Goal: Information Seeking & Learning: Learn about a topic

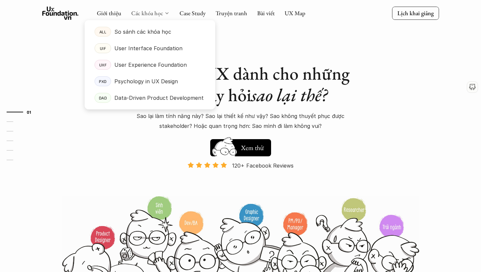
click at [152, 13] on link "Các khóa học" at bounding box center [147, 13] width 32 height 8
click at [165, 43] on link "UIF User Interface Foundation" at bounding box center [150, 48] width 131 height 17
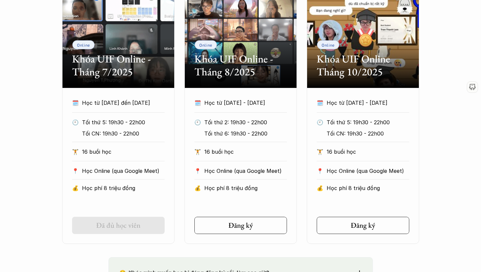
scroll to position [353, 0]
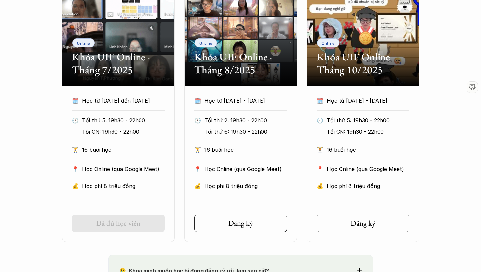
click at [129, 185] on p "Học phí 8 triệu đồng" at bounding box center [123, 186] width 83 height 10
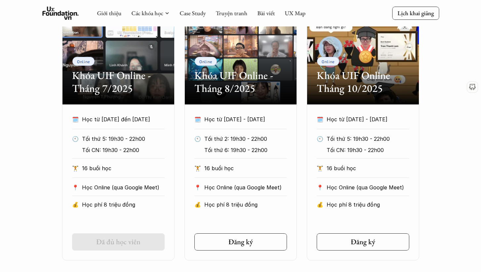
scroll to position [302, 0]
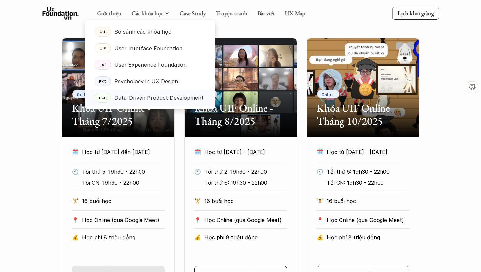
click at [164, 95] on p "Data-Driven Product Development" at bounding box center [158, 98] width 89 height 10
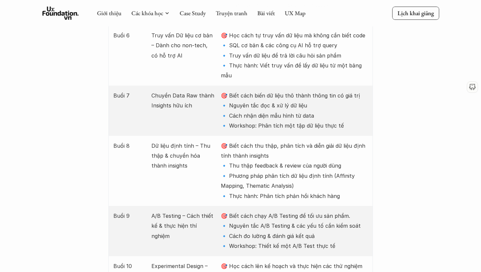
scroll to position [967, 0]
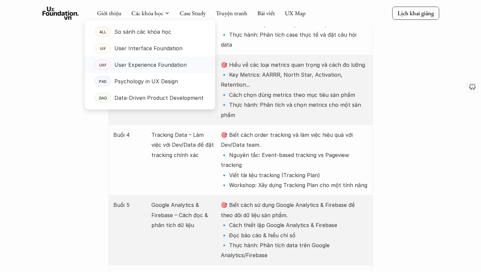
click at [161, 64] on p "User Experience Foundation" at bounding box center [150, 65] width 72 height 10
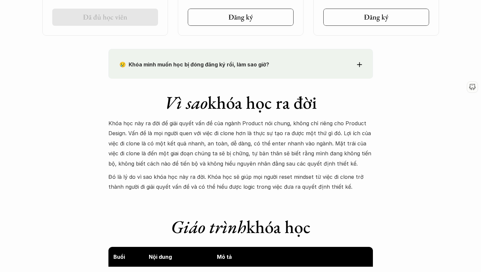
scroll to position [558, 0]
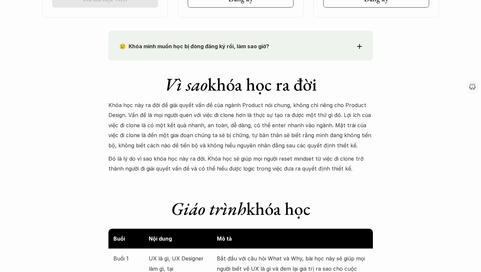
click at [350, 48] on div "😢 Khóa mình muốn học bị đóng đăng ký rồi, làm sao giờ?" at bounding box center [240, 46] width 243 height 10
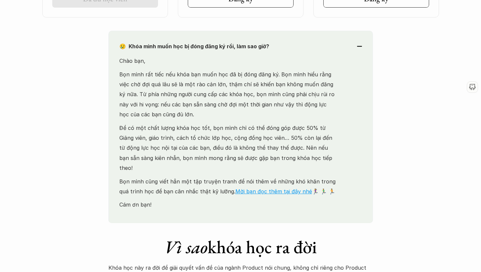
click at [350, 48] on div "😢 Khóa mình muốn học bị đóng đăng ký rồi, làm sao giờ?" at bounding box center [240, 46] width 243 height 10
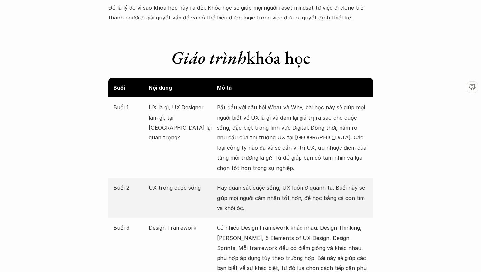
scroll to position [711, 0]
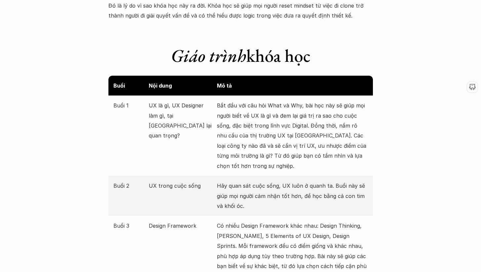
click at [330, 117] on p "Bắt đầu với câu hỏi What và Why, bài học này sẽ giúp mọi người biết về UX là gì…" at bounding box center [292, 136] width 151 height 70
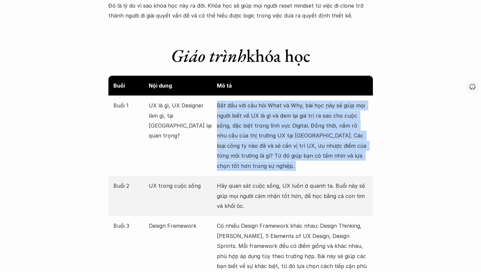
click at [330, 117] on p "Bắt đầu với câu hỏi What và Why, bài học này sẽ giúp mọi người biết về UX là gì…" at bounding box center [292, 136] width 151 height 70
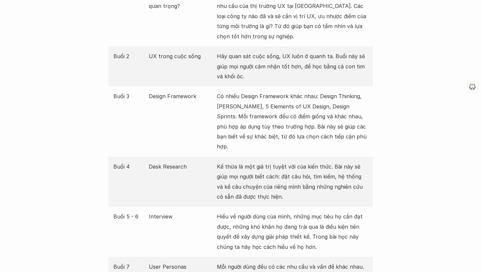
scroll to position [841, 0]
